Goal: Task Accomplishment & Management: Use online tool/utility

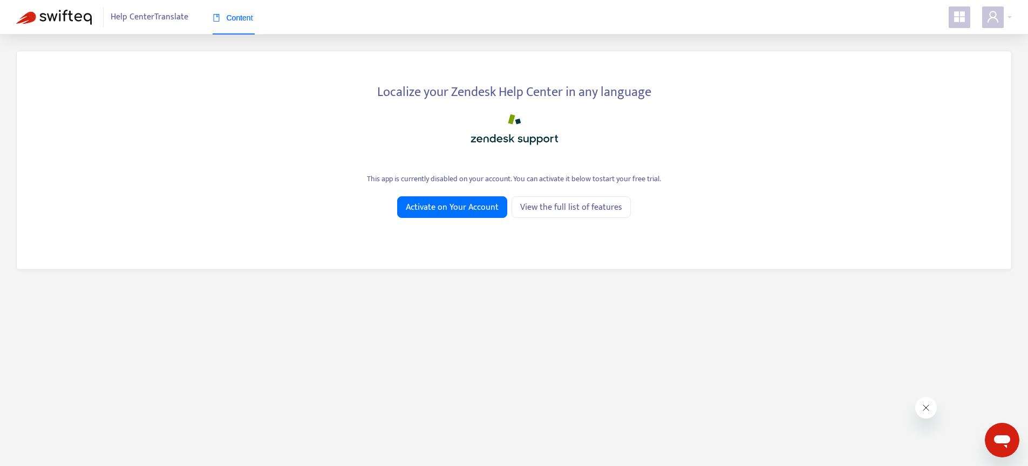
click at [954, 20] on icon "appstore" at bounding box center [959, 16] width 11 height 11
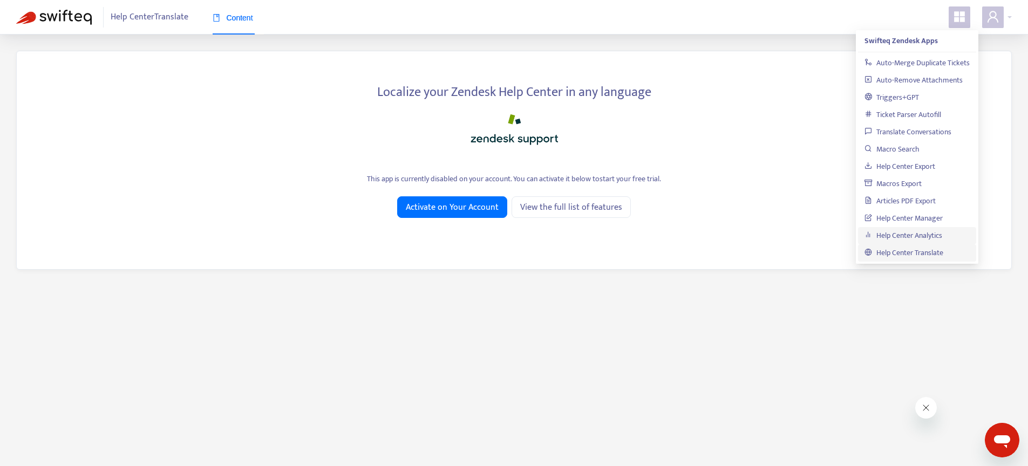
click at [898, 237] on link "Help Center Analytics" at bounding box center [903, 235] width 78 height 12
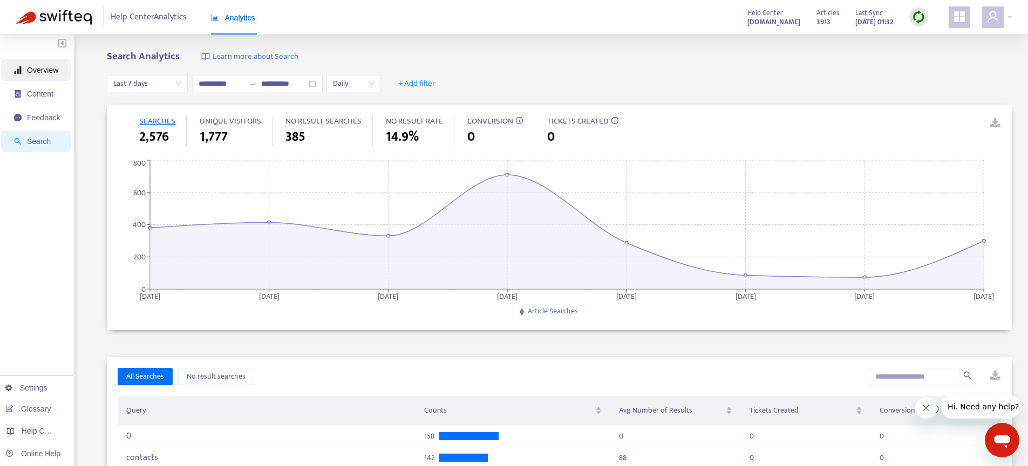
click at [53, 70] on span "Overview" at bounding box center [42, 70] width 31 height 9
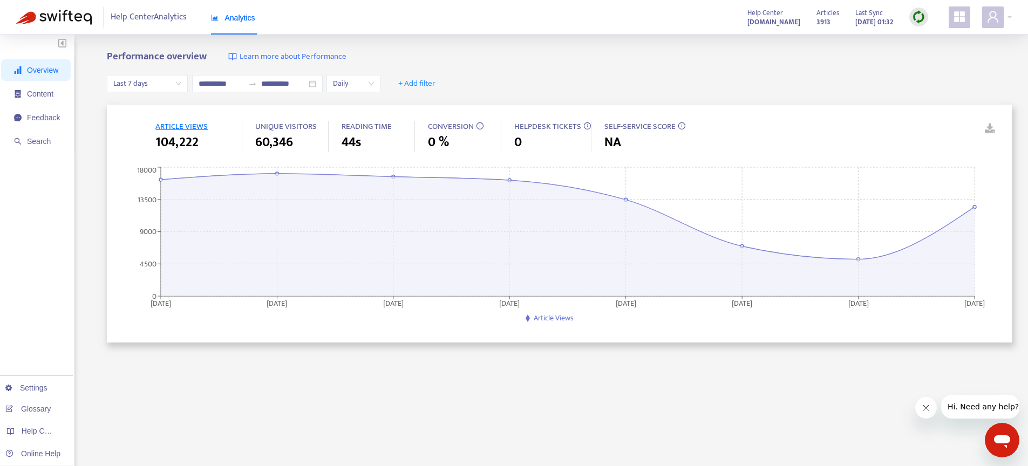
click at [536, 136] on div "0" at bounding box center [552, 142] width 77 height 19
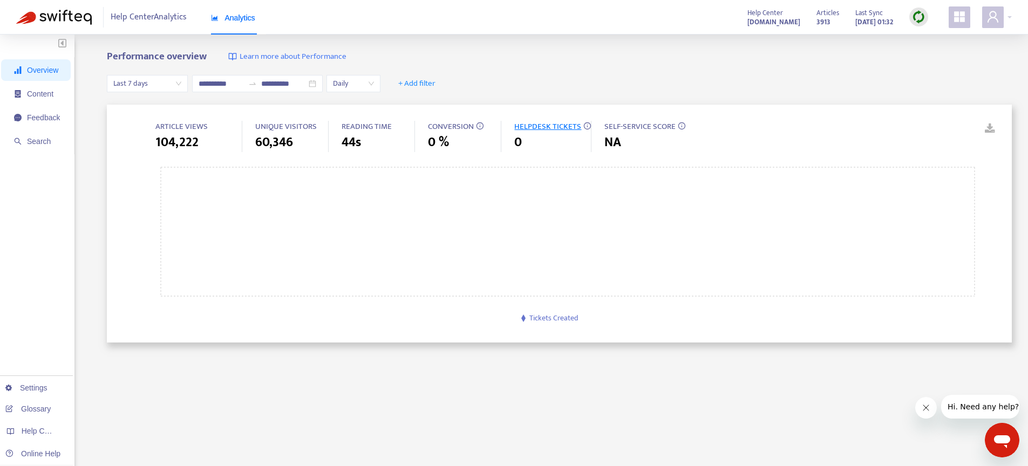
click at [922, 17] on img at bounding box center [918, 16] width 13 height 13
click at [935, 38] on link "Quick Sync" at bounding box center [941, 39] width 46 height 12
click at [1002, 16] on span at bounding box center [993, 17] width 22 height 22
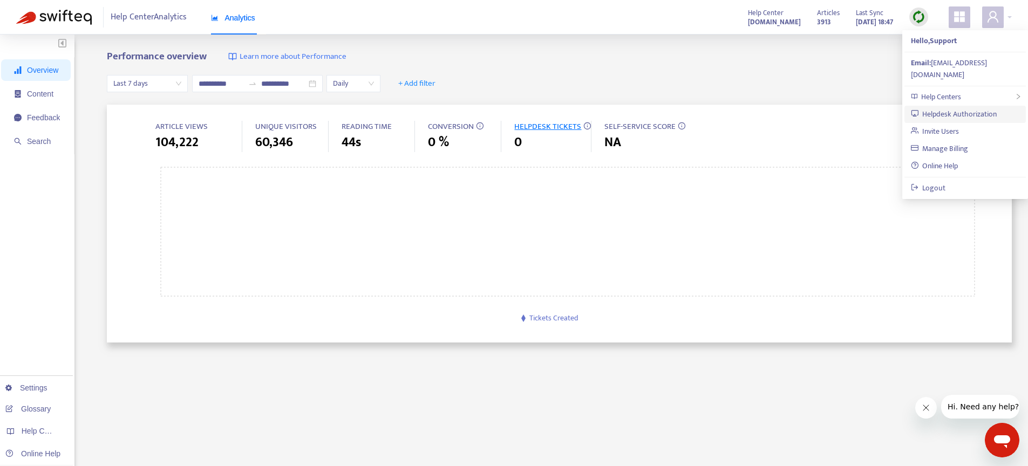
click at [956, 108] on link "Helpdesk Authorization" at bounding box center [954, 114] width 86 height 12
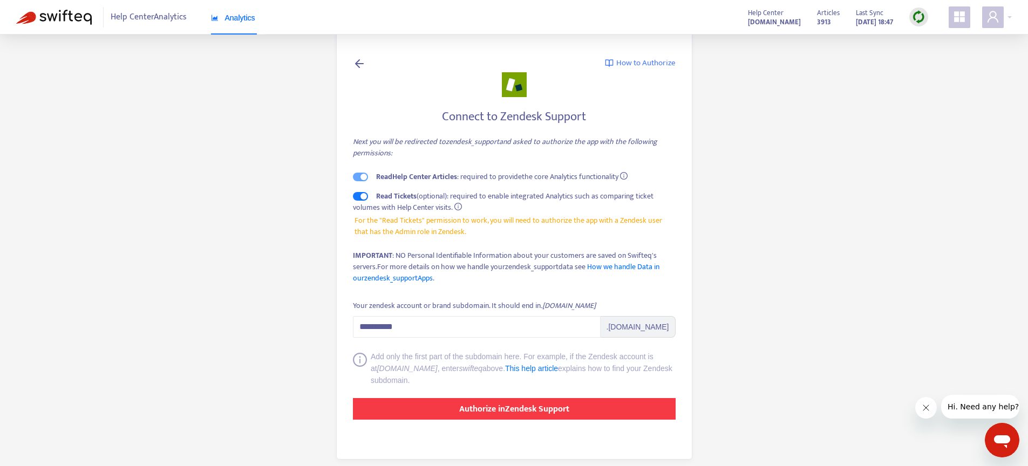
click at [505, 407] on strong "Authorize in Zendesk Support" at bounding box center [514, 409] width 110 height 15
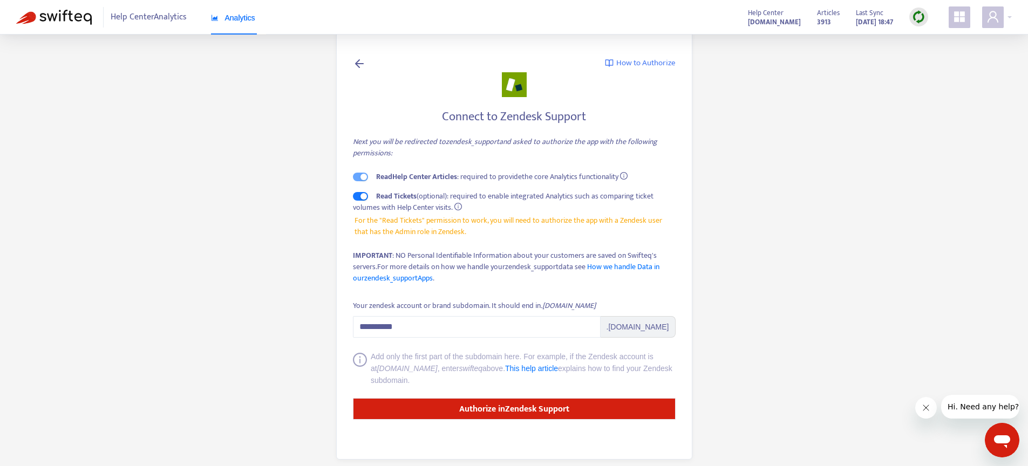
click at [956, 23] on span at bounding box center [959, 17] width 22 height 22
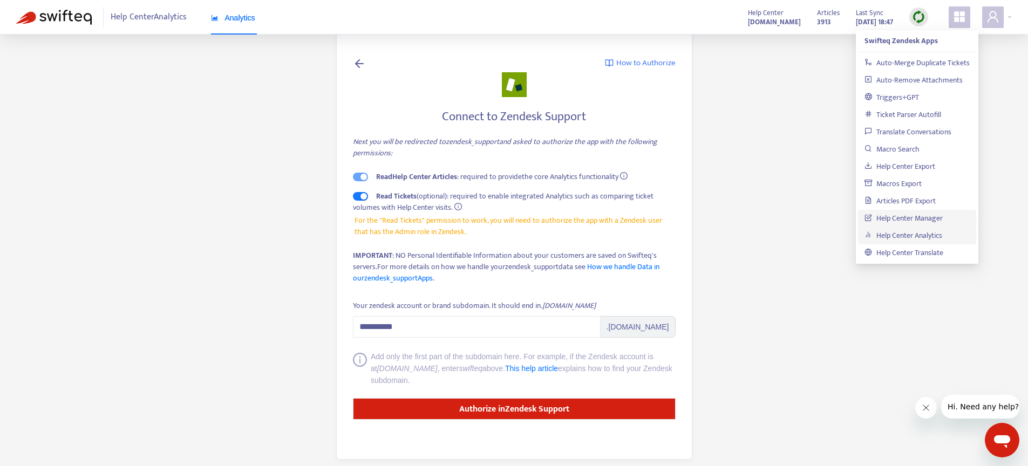
click at [939, 218] on link "Help Center Manager" at bounding box center [903, 218] width 78 height 12
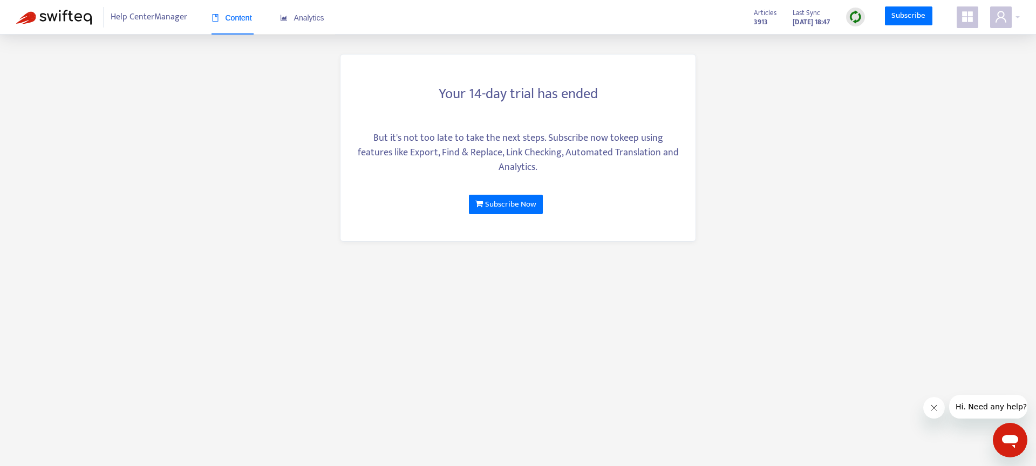
click at [962, 18] on icon "appstore" at bounding box center [967, 16] width 11 height 11
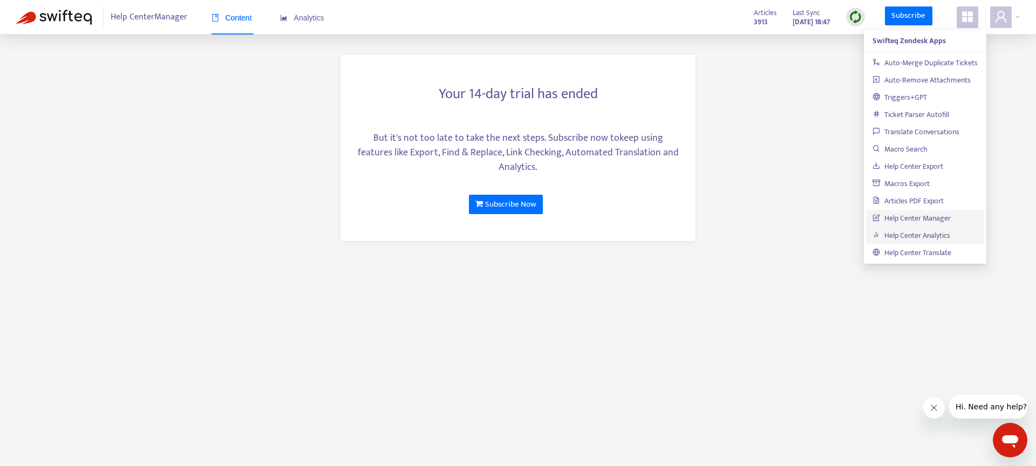
click at [935, 234] on link "Help Center Analytics" at bounding box center [911, 235] width 78 height 12
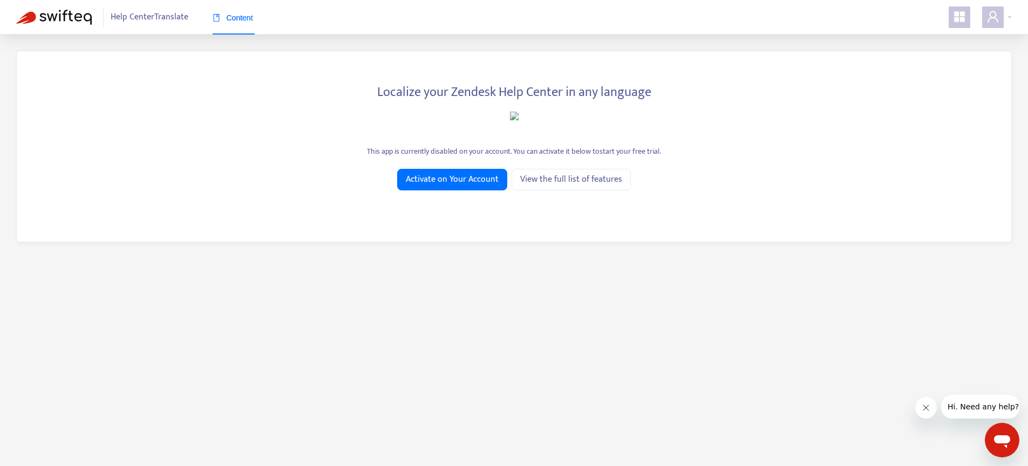
click at [961, 24] on span at bounding box center [959, 17] width 22 height 22
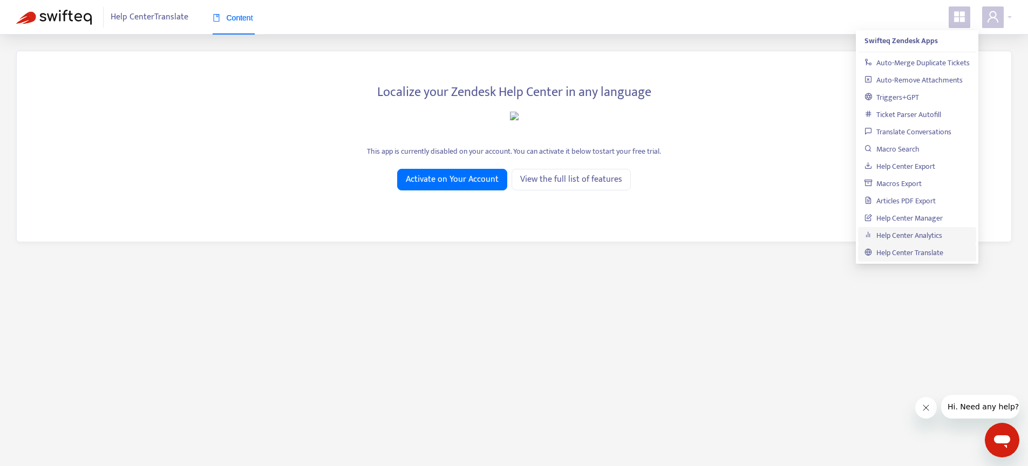
click at [912, 230] on link "Help Center Analytics" at bounding box center [903, 235] width 78 height 12
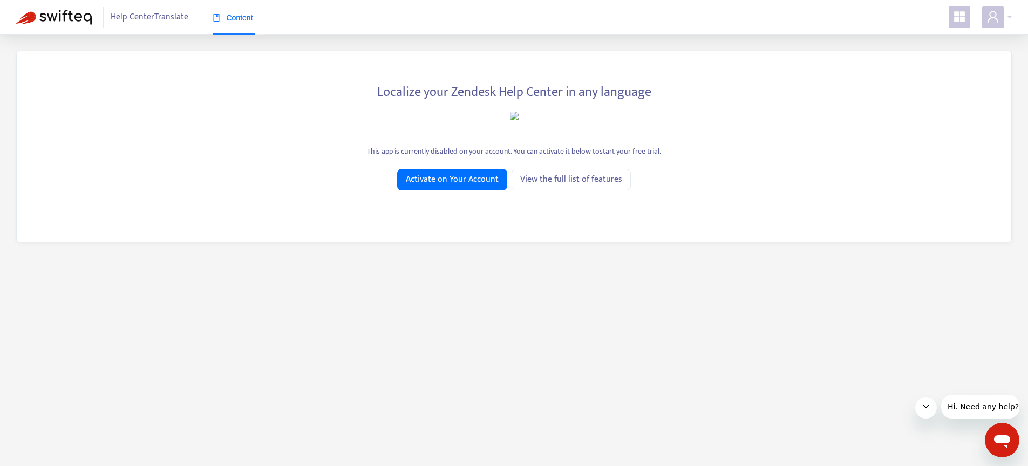
click at [965, 15] on icon "appstore" at bounding box center [959, 16] width 13 height 13
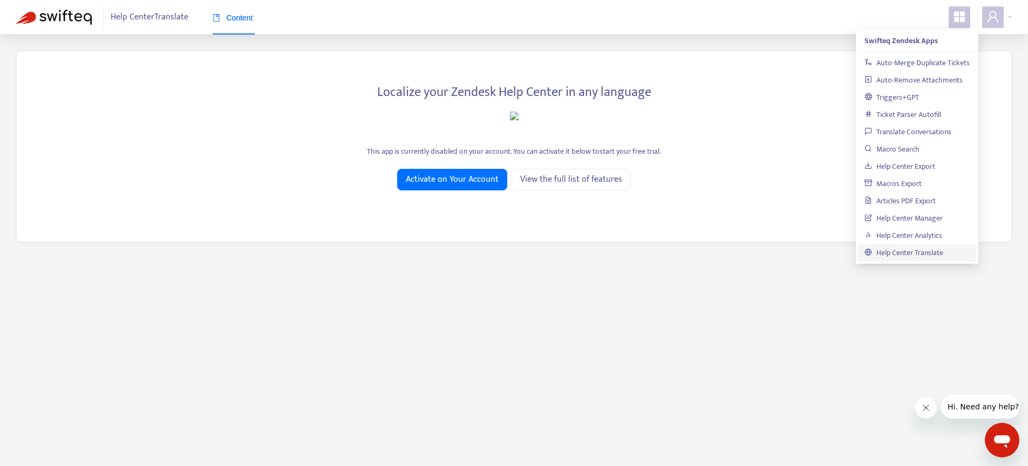
click at [914, 252] on link "Help Center Translate" at bounding box center [903, 253] width 79 height 12
click at [932, 239] on link "Help Center Analytics" at bounding box center [903, 235] width 78 height 12
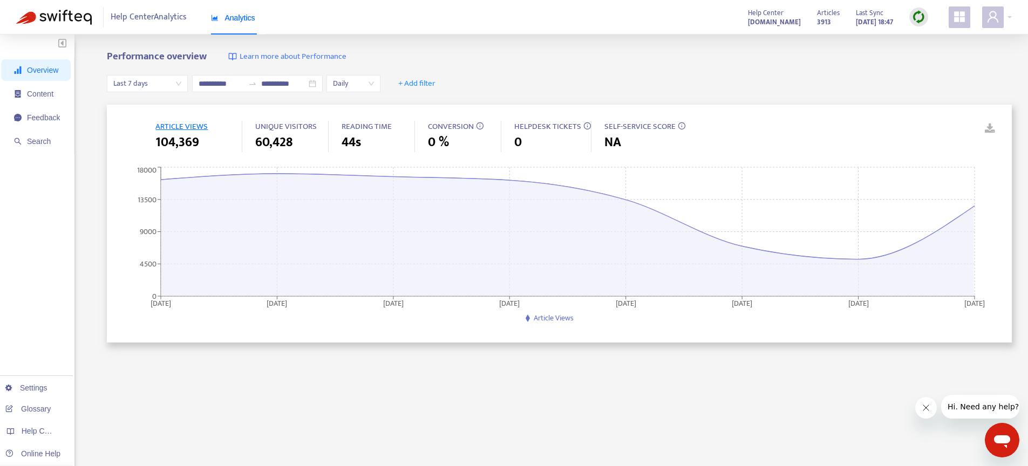
click at [960, 21] on icon "appstore" at bounding box center [959, 16] width 11 height 11
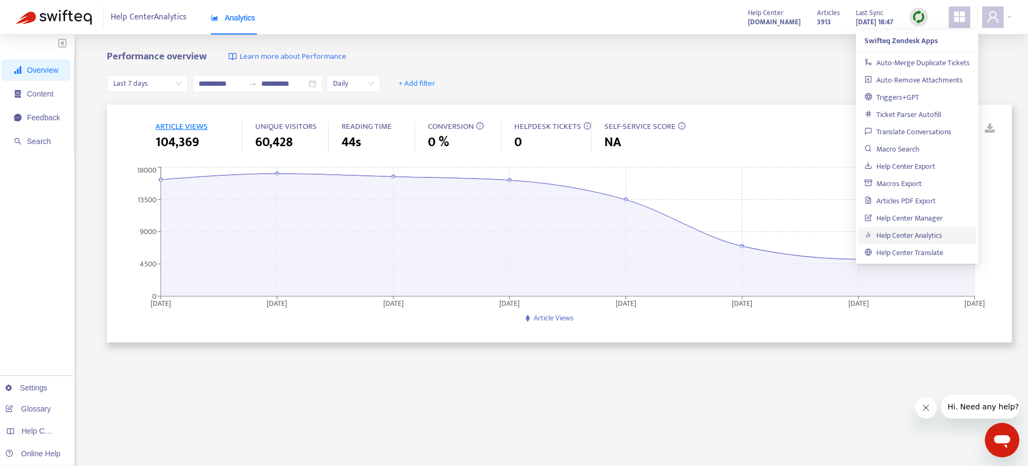
click at [978, 23] on div at bounding box center [963, 17] width 30 height 22
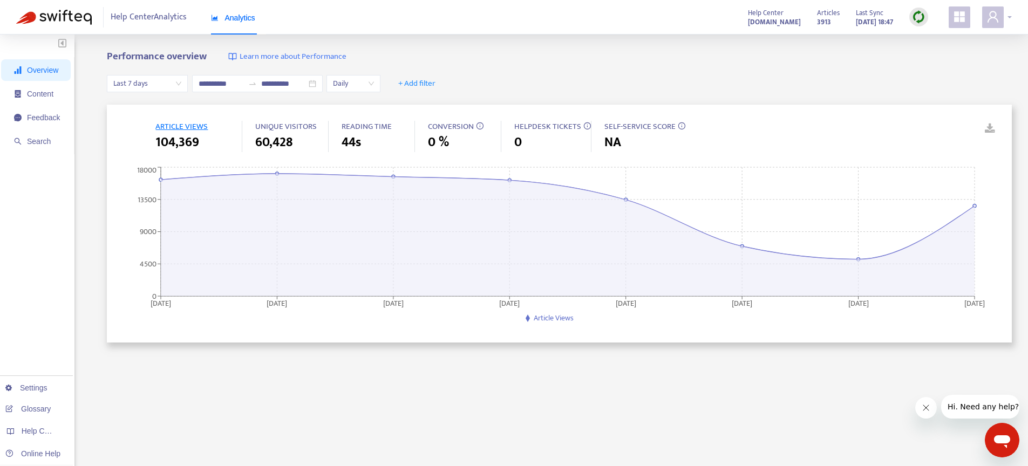
click at [987, 20] on icon "user" at bounding box center [992, 16] width 13 height 13
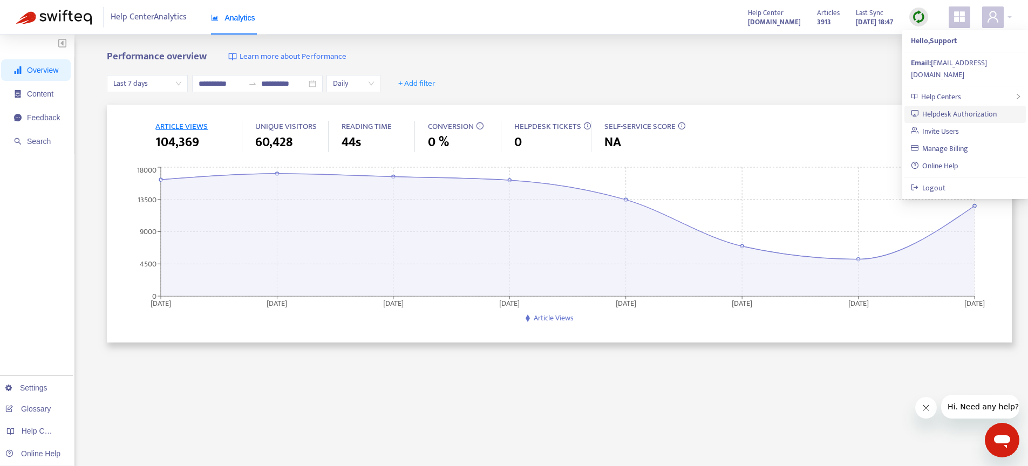
click at [963, 108] on link "Helpdesk Authorization" at bounding box center [954, 114] width 86 height 12
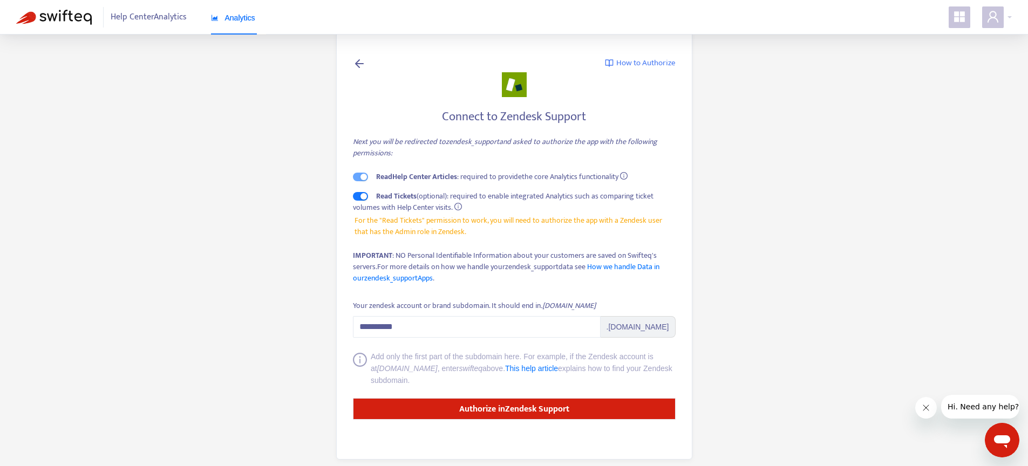
click at [235, 26] on div "Analytics" at bounding box center [233, 18] width 44 height 33
click at [387, 192] on strong "Read Tickets" at bounding box center [396, 196] width 40 height 12
drag, startPoint x: 387, startPoint y: 192, endPoint x: 447, endPoint y: 194, distance: 59.4
click at [447, 194] on span "Read Tickets (optional): required to enable integrated Analytics such as compar…" at bounding box center [503, 202] width 300 height 24
copy span "Read Tickets (optional)"
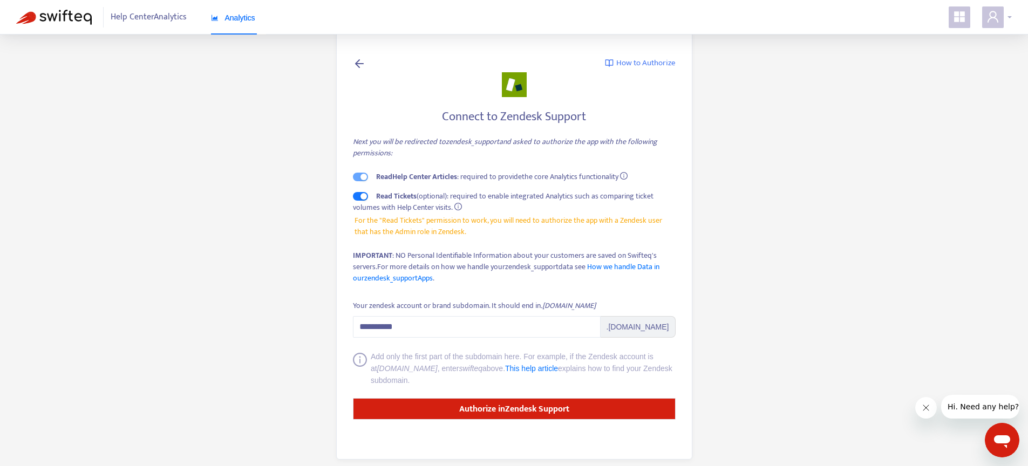
click at [992, 17] on icon "user" at bounding box center [992, 16] width 11 height 11
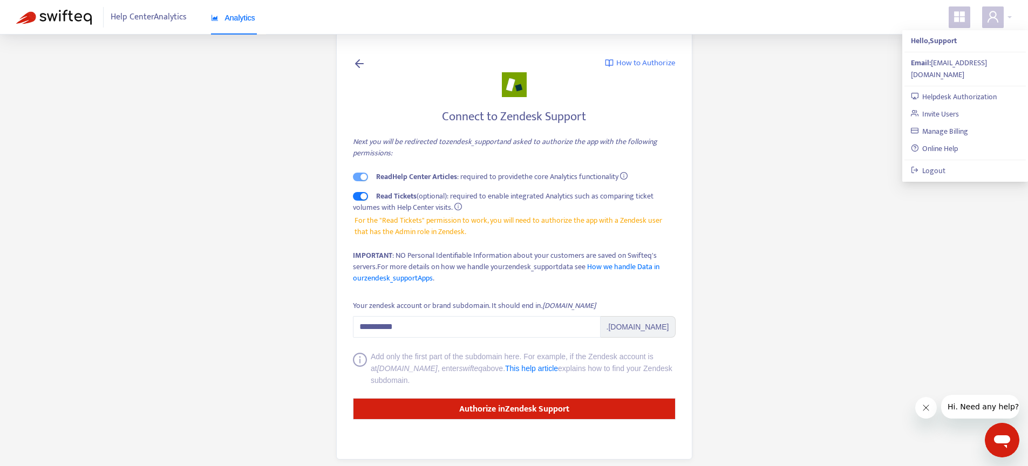
click at [973, 18] on div at bounding box center [963, 17] width 30 height 22
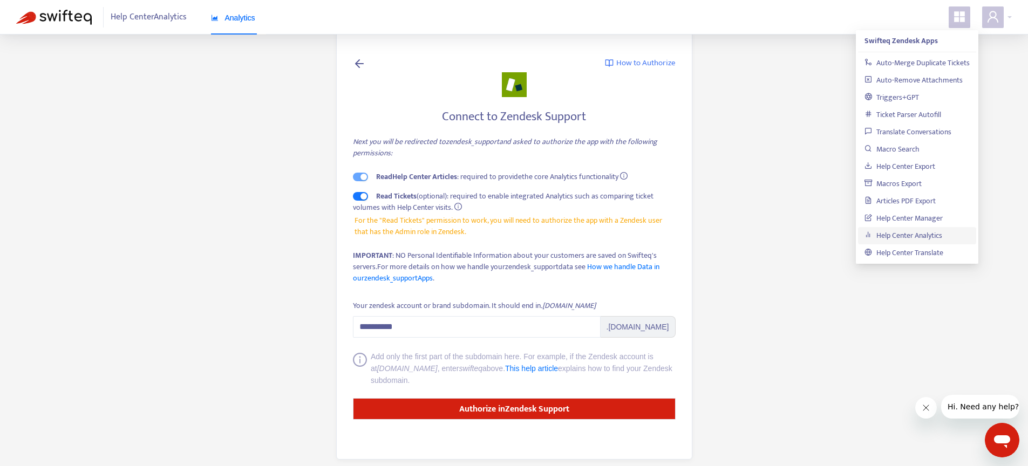
click at [244, 17] on span "Analytics" at bounding box center [233, 17] width 44 height 9
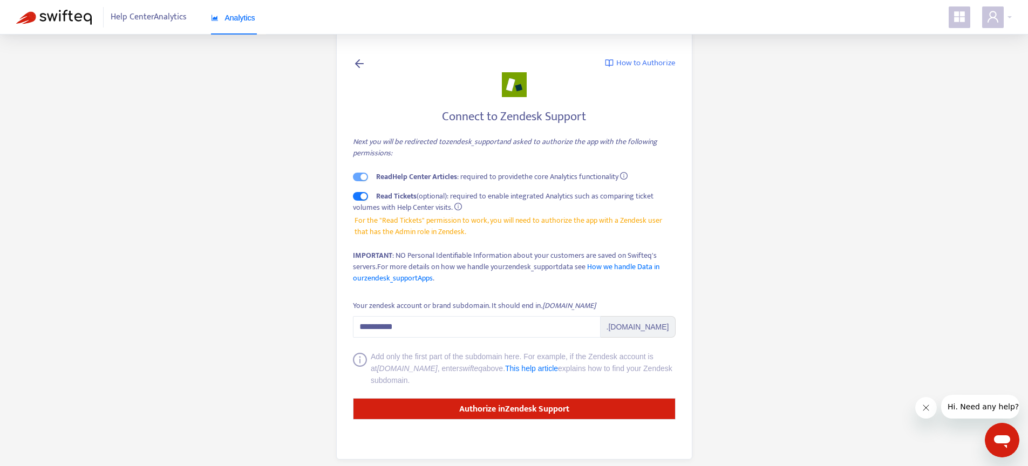
click at [244, 17] on span "Analytics" at bounding box center [233, 17] width 44 height 9
